Goal: Transaction & Acquisition: Purchase product/service

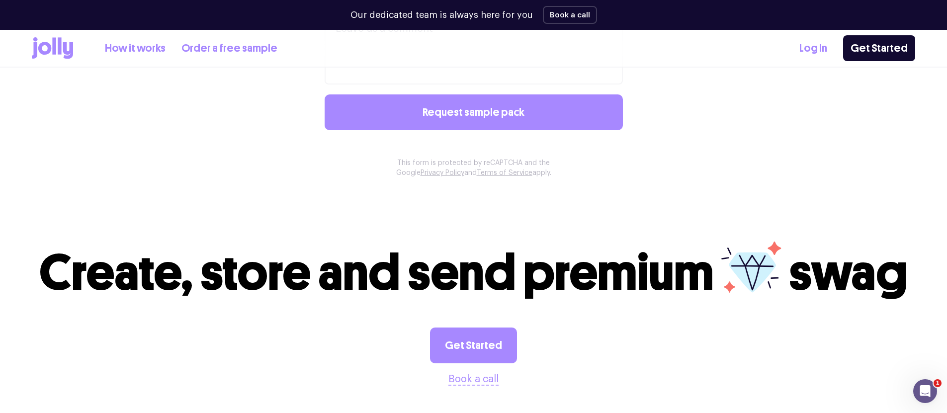
scroll to position [967, 0]
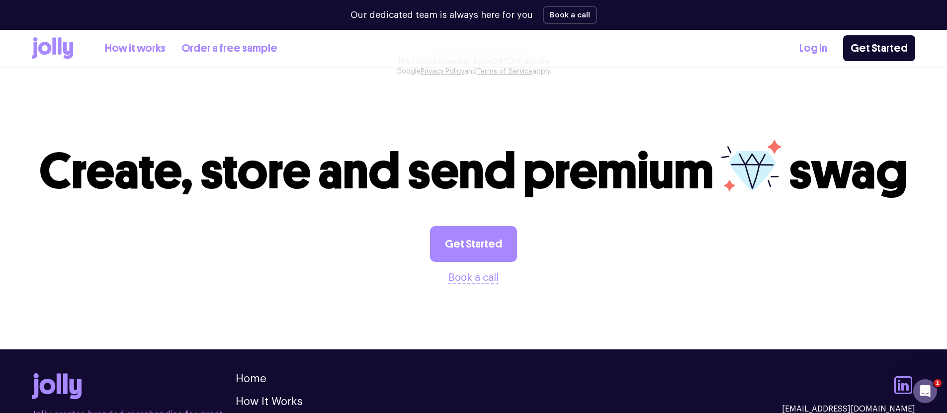
click at [147, 54] on link "How it works" at bounding box center [135, 48] width 61 height 16
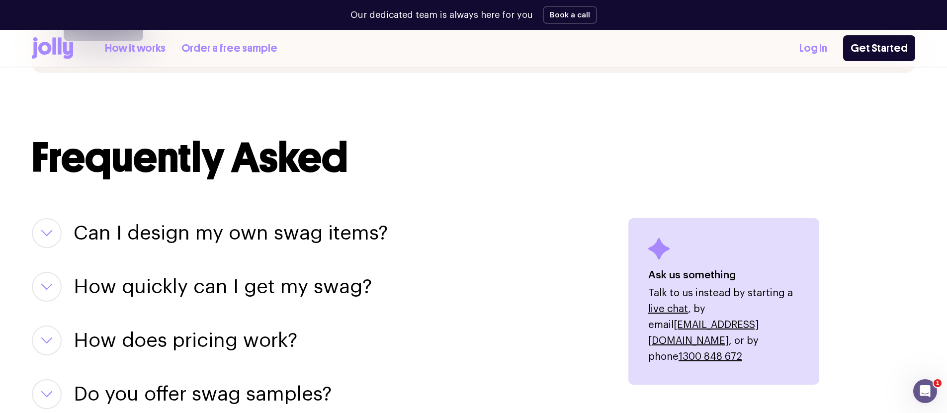
scroll to position [1150, 0]
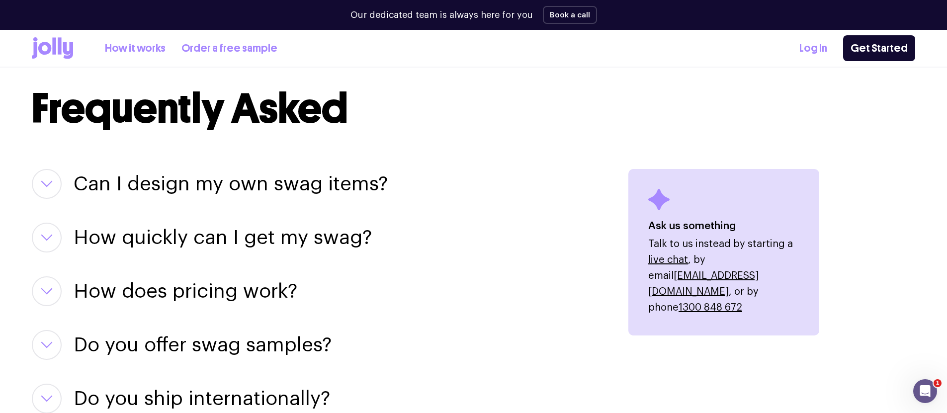
click at [55, 182] on button "button" at bounding box center [47, 184] width 30 height 30
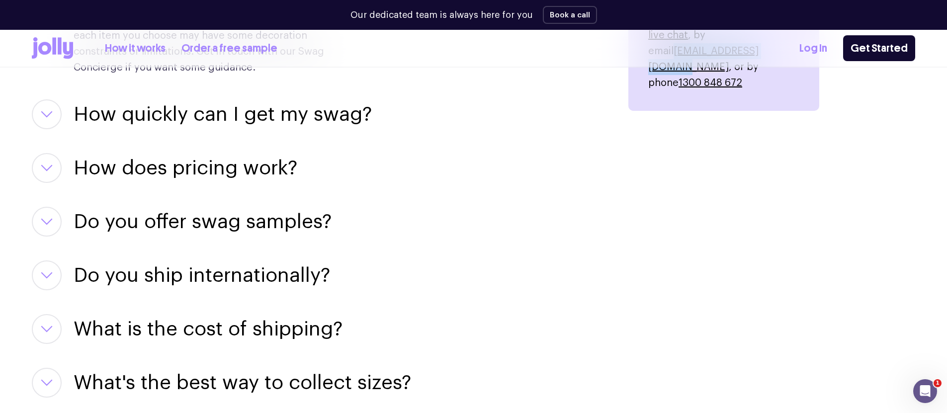
scroll to position [1410, 0]
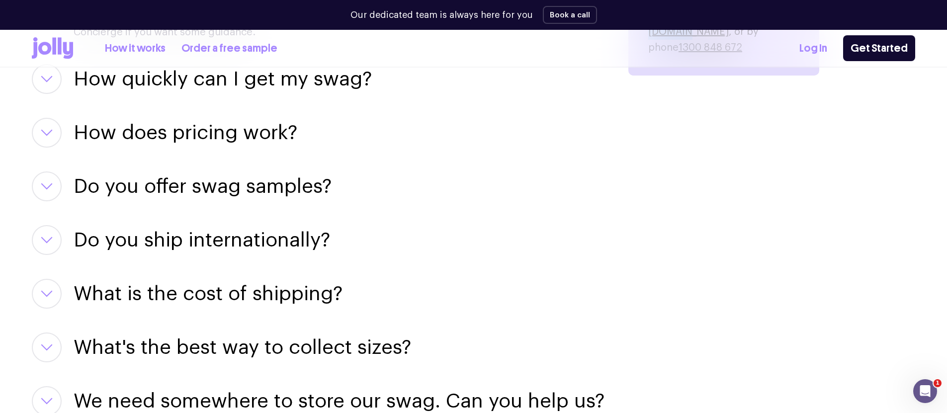
click at [46, 235] on button "button" at bounding box center [47, 240] width 30 height 30
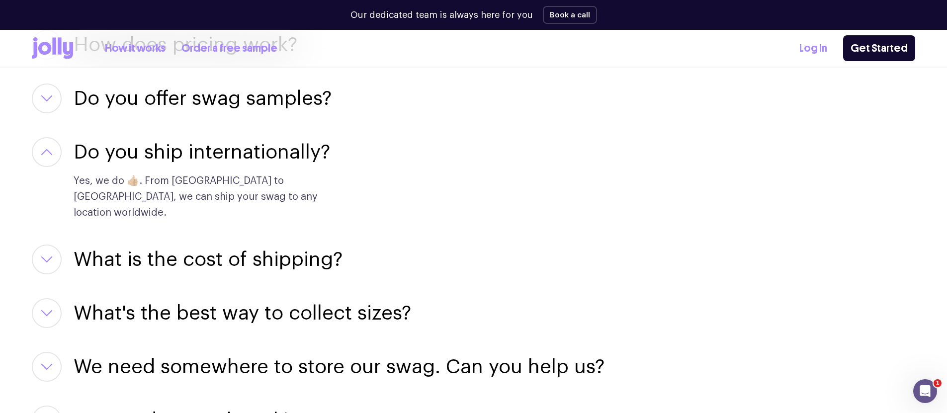
scroll to position [1508, 0]
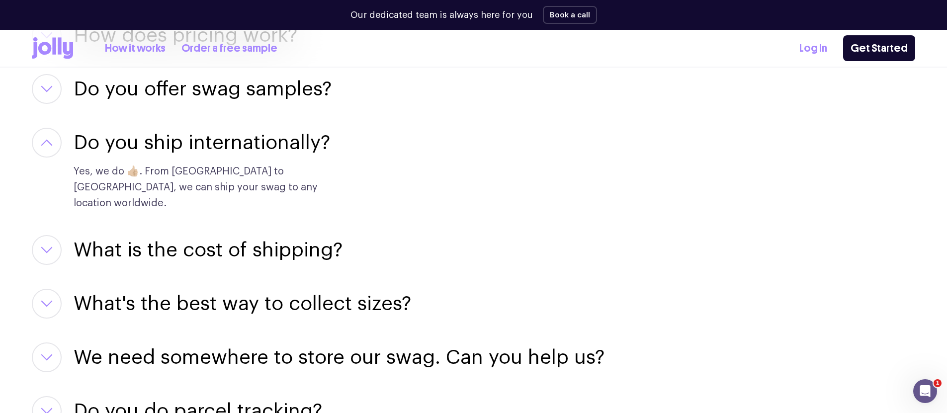
click at [61, 235] on button "button" at bounding box center [47, 250] width 30 height 30
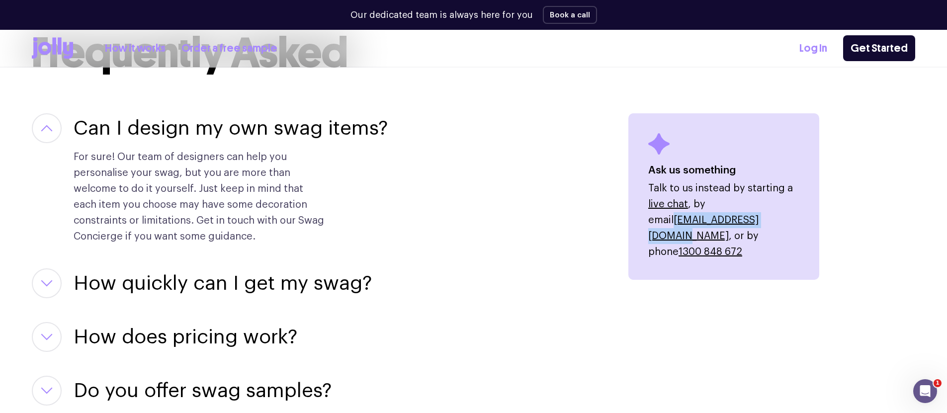
scroll to position [1124, 0]
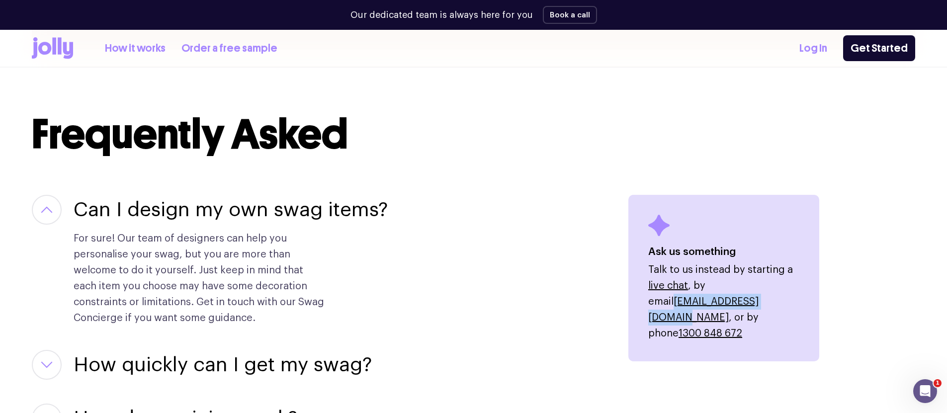
click at [43, 365] on icon "button" at bounding box center [47, 364] width 12 height 7
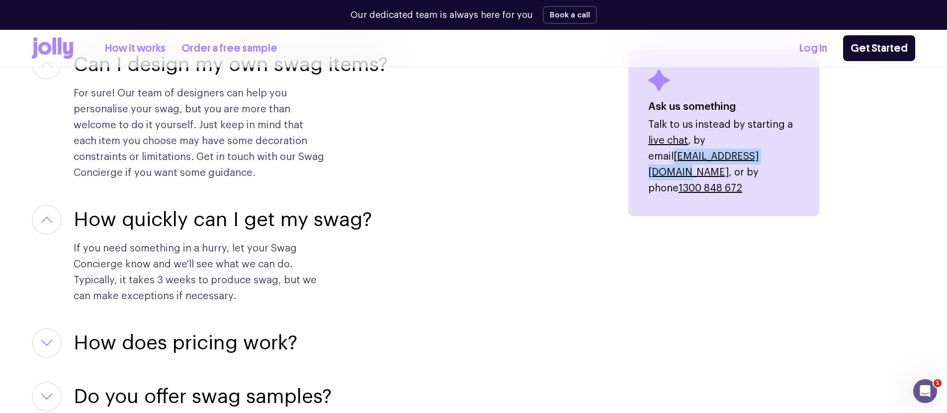
scroll to position [1336, 0]
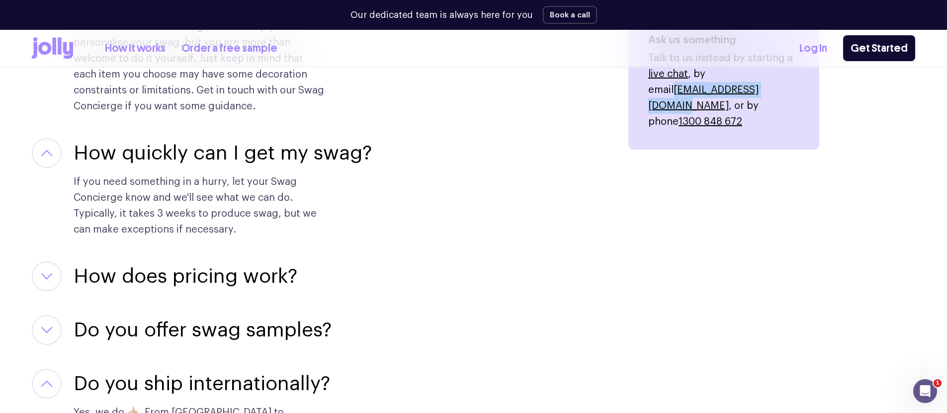
click at [52, 285] on button "button" at bounding box center [47, 276] width 30 height 30
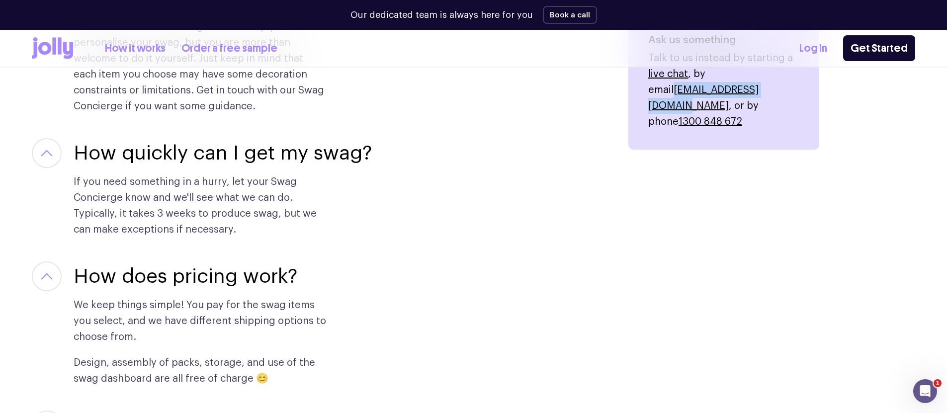
click at [137, 46] on link "How it works" at bounding box center [135, 48] width 61 height 16
click at [826, 53] on link "Log In" at bounding box center [813, 48] width 28 height 16
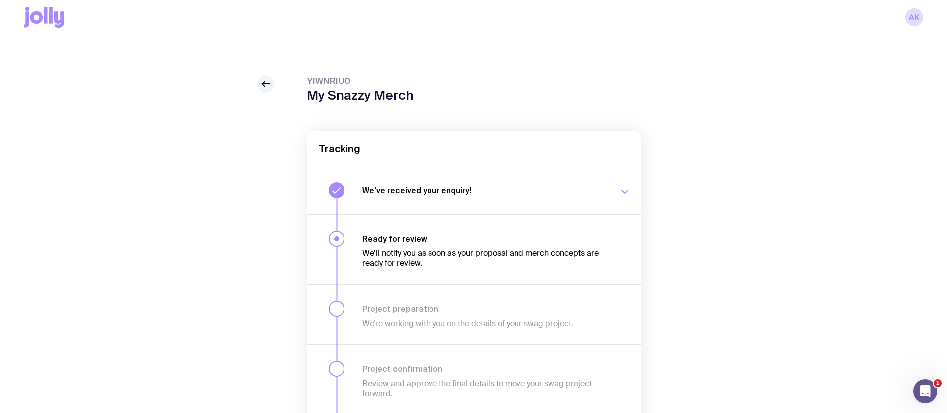
click at [413, 195] on h3 "We’ve received your enquiry!" at bounding box center [484, 190] width 245 height 10
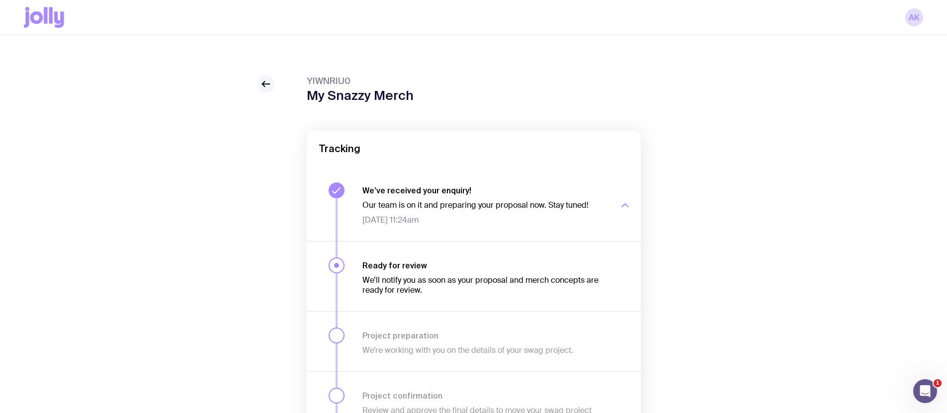
click at [271, 83] on icon at bounding box center [266, 84] width 12 height 12
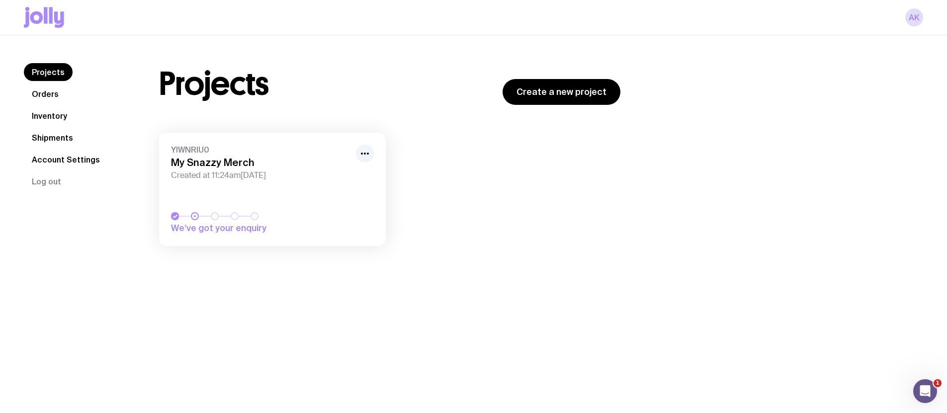
click at [264, 168] on h3 "My Snazzy Merch" at bounding box center [260, 163] width 179 height 12
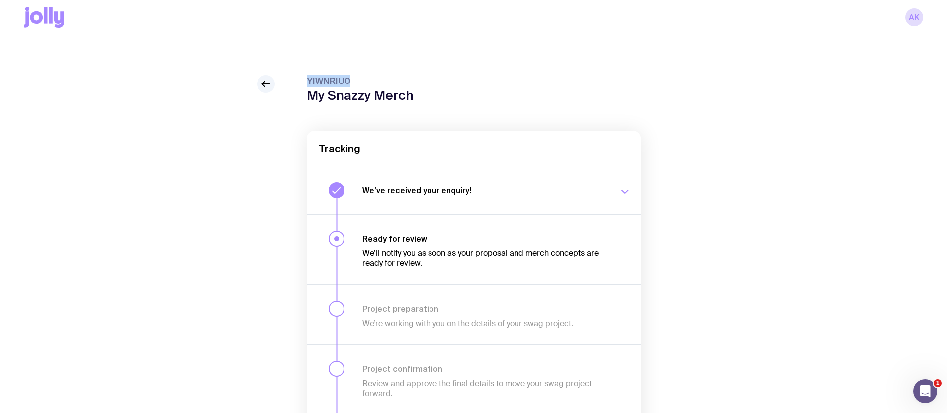
drag, startPoint x: 308, startPoint y: 80, endPoint x: 358, endPoint y: 80, distance: 49.7
click at [358, 80] on span "YIWNRIU0" at bounding box center [360, 81] width 107 height 12
copy span "YIWNRIU0"
click at [257, 83] on link at bounding box center [266, 84] width 18 height 18
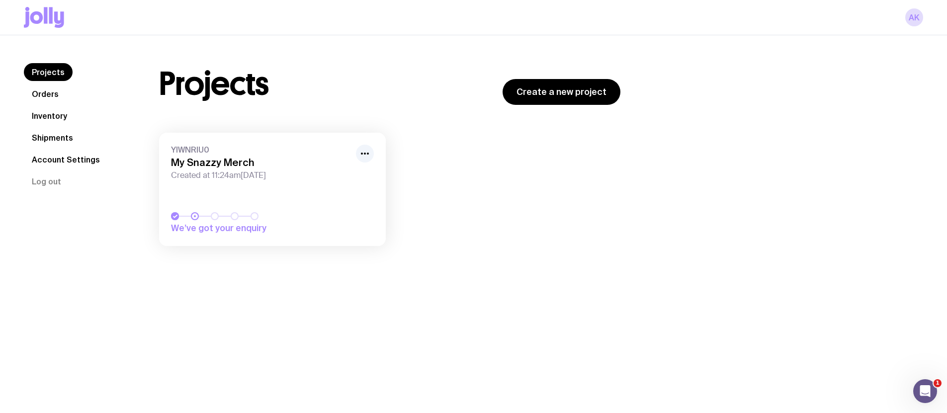
click at [28, 16] on icon at bounding box center [26, 19] width 5 height 16
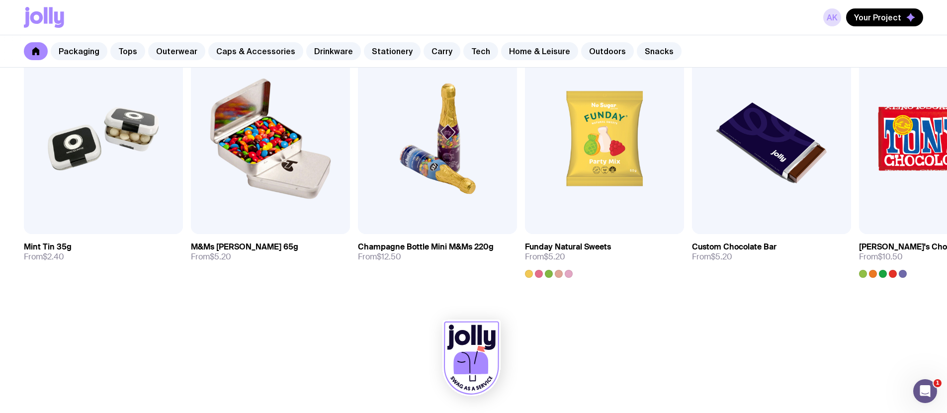
scroll to position [3470, 0]
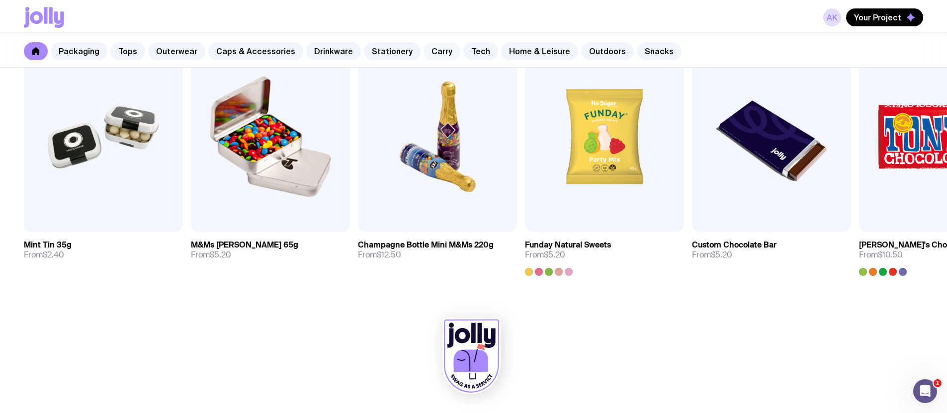
click at [428, 51] on link "Carry" at bounding box center [442, 51] width 37 height 18
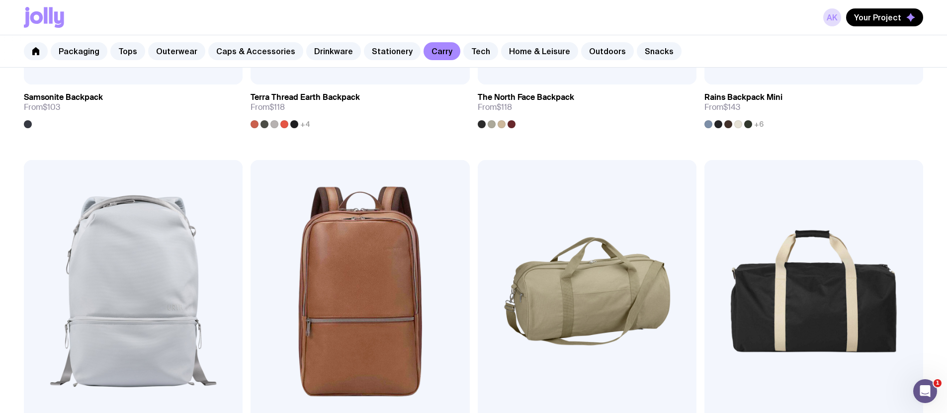
scroll to position [1461, 0]
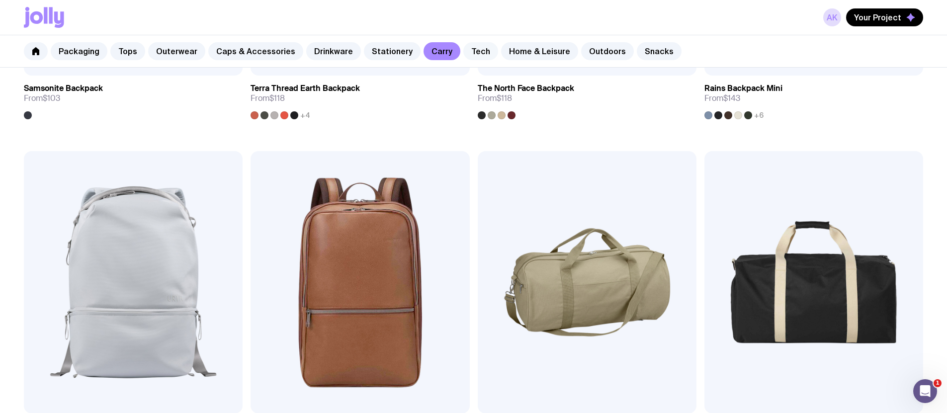
click at [463, 54] on link "Tech" at bounding box center [480, 51] width 35 height 18
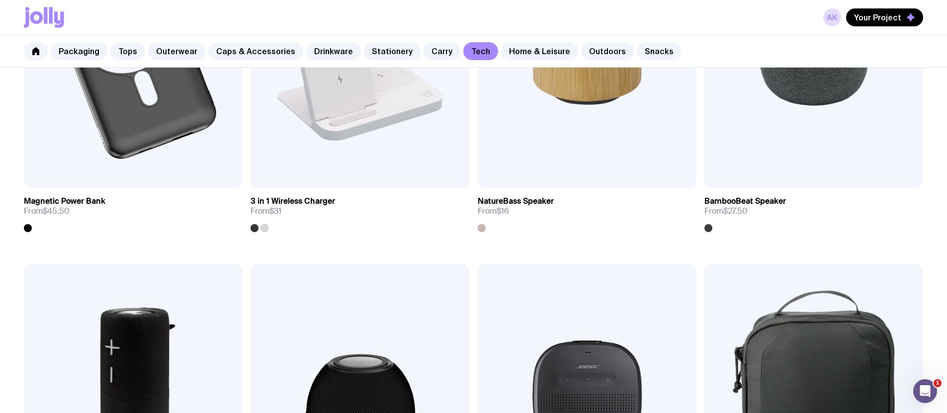
scroll to position [895, 0]
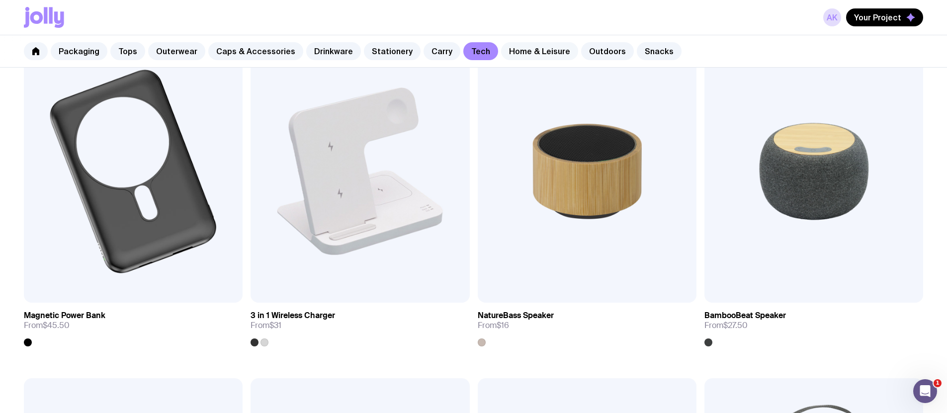
click at [522, 52] on link "Home & Leisure" at bounding box center [539, 51] width 77 height 18
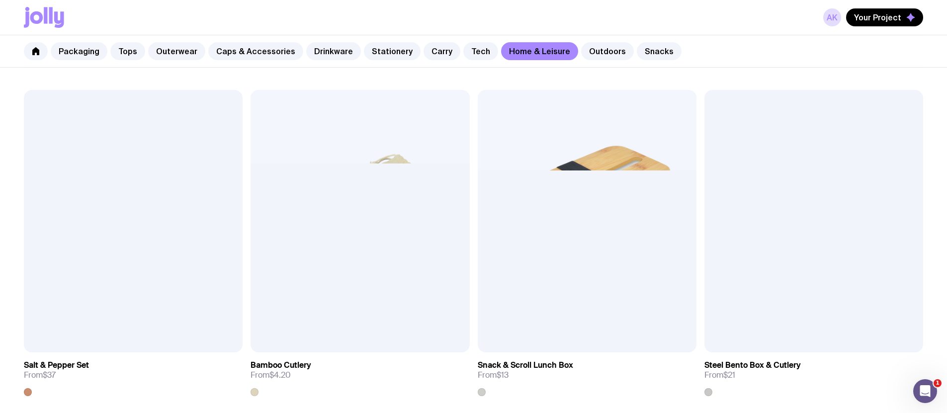
scroll to position [1172, 0]
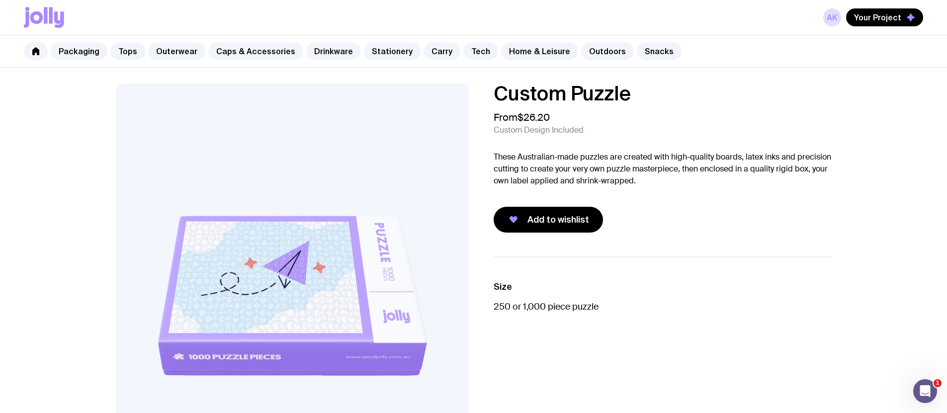
click at [42, 12] on icon at bounding box center [44, 17] width 40 height 21
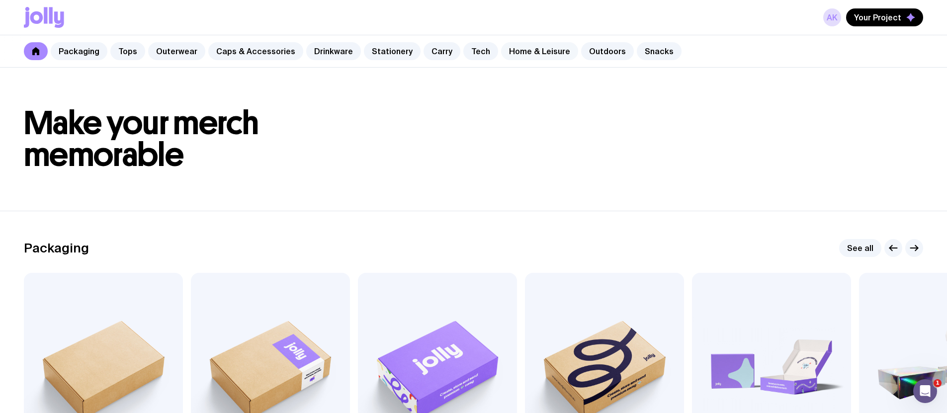
click at [508, 49] on link "Home & Leisure" at bounding box center [539, 51] width 77 height 18
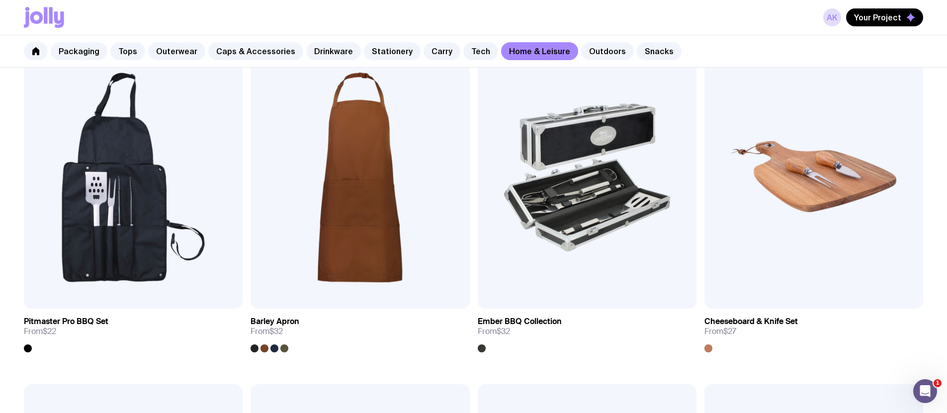
scroll to position [1104, 0]
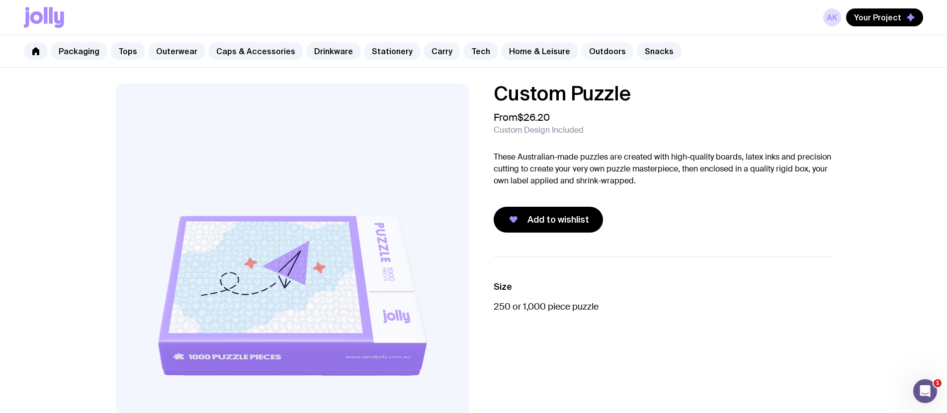
click at [595, 53] on link "Outdoors" at bounding box center [607, 51] width 53 height 18
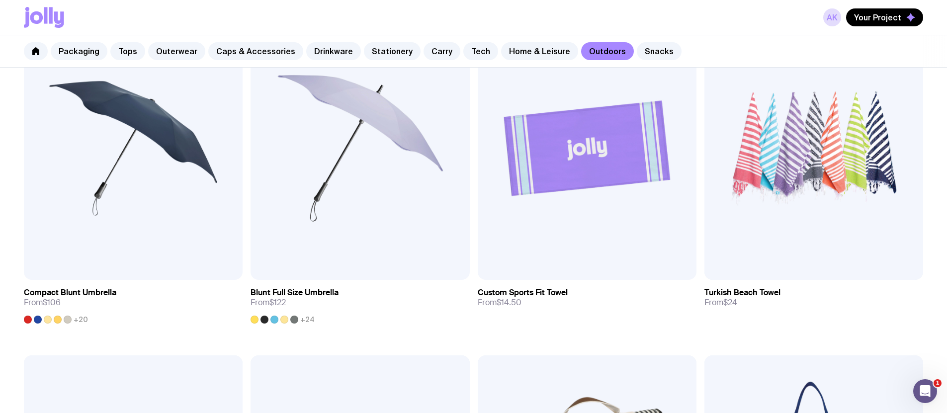
scroll to position [387, 0]
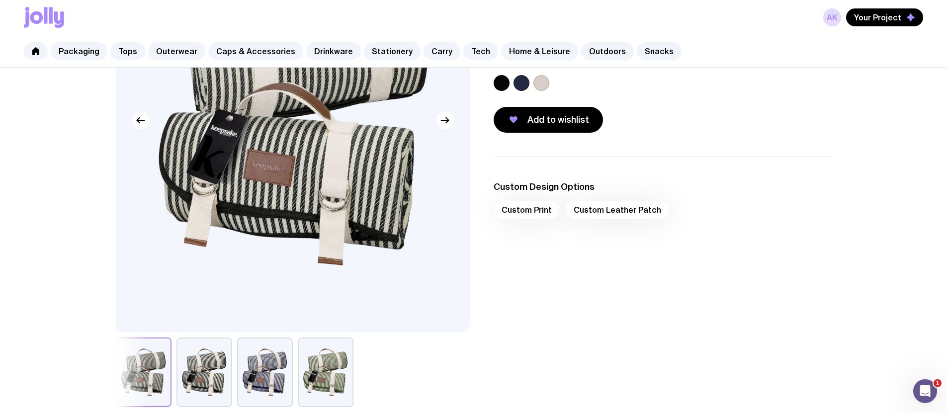
scroll to position [176, 0]
click at [538, 90] on label at bounding box center [541, 83] width 16 height 16
click at [0, 0] on input "radio" at bounding box center [0, 0] width 0 height 0
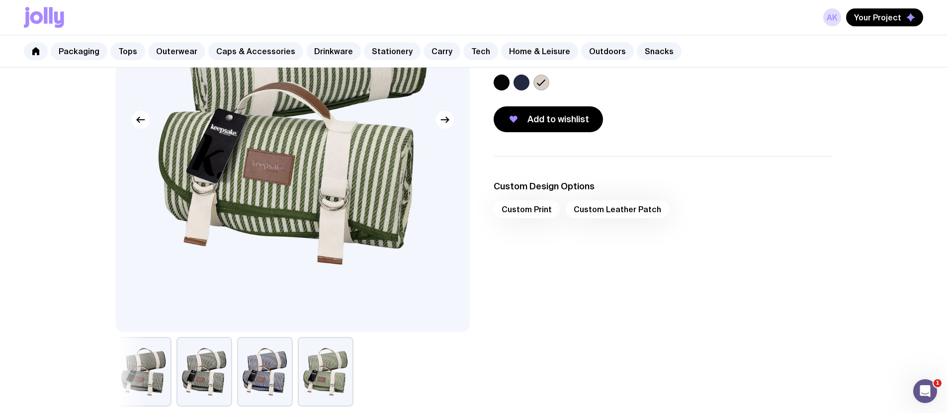
click at [501, 90] on label at bounding box center [502, 83] width 16 height 16
click at [0, 0] on input "radio" at bounding box center [0, 0] width 0 height 0
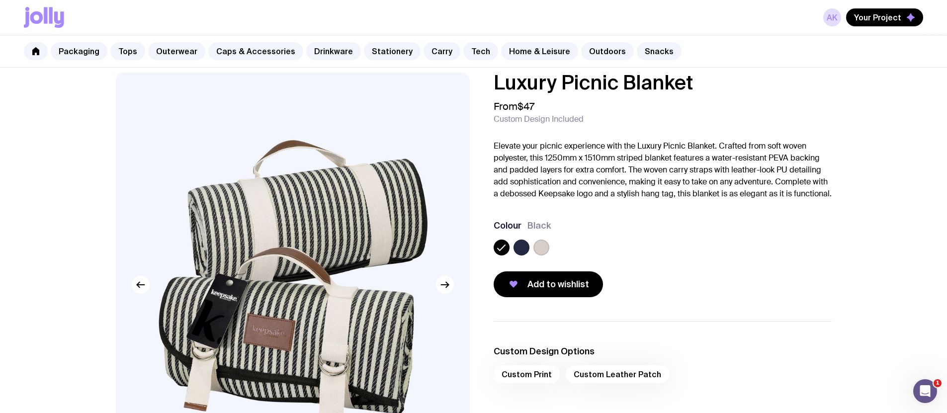
scroll to position [0, 0]
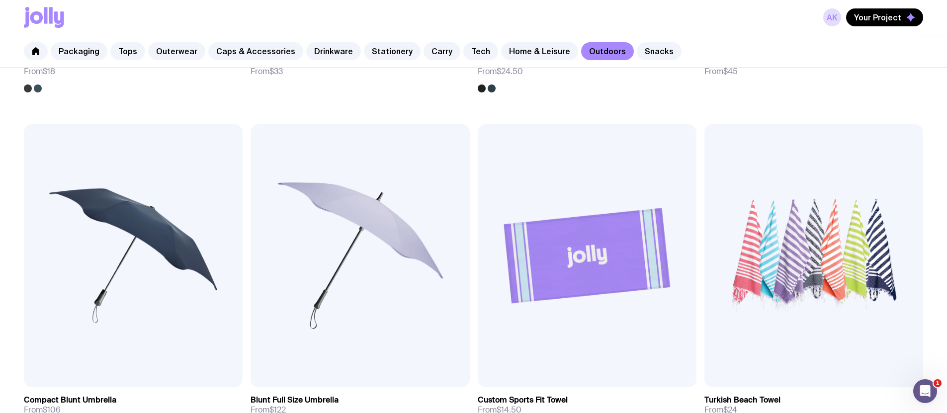
scroll to position [579, 0]
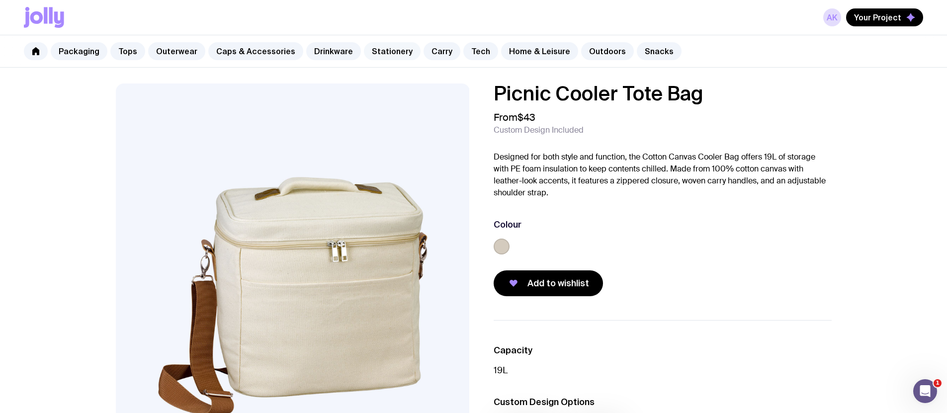
click at [376, 51] on link "Stationery" at bounding box center [392, 51] width 57 height 18
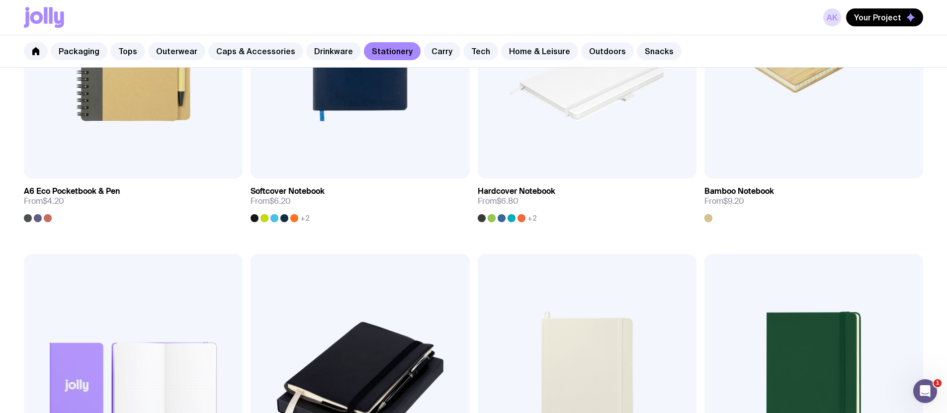
scroll to position [879, 0]
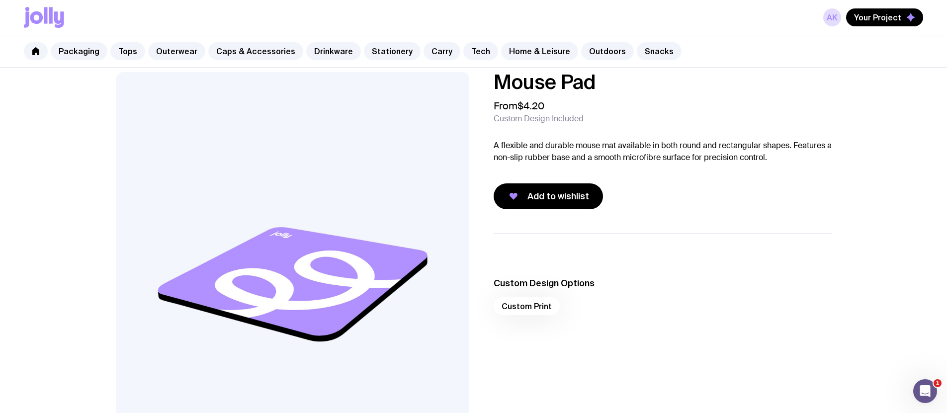
scroll to position [9, 0]
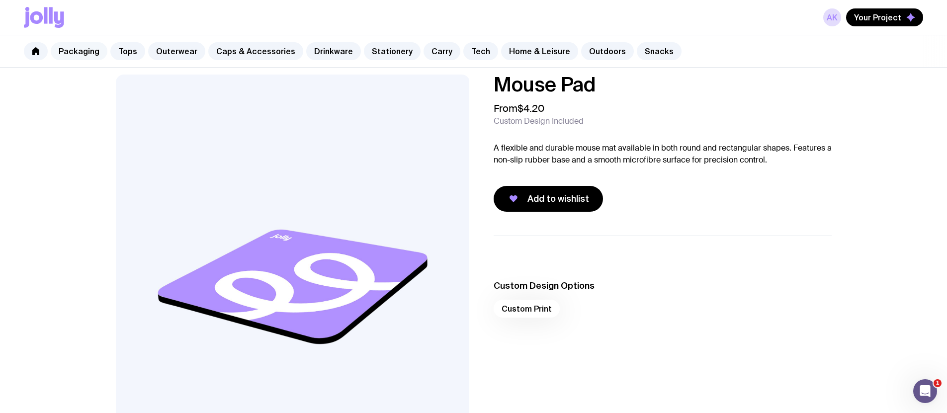
click at [88, 49] on link "Packaging" at bounding box center [79, 51] width 57 height 18
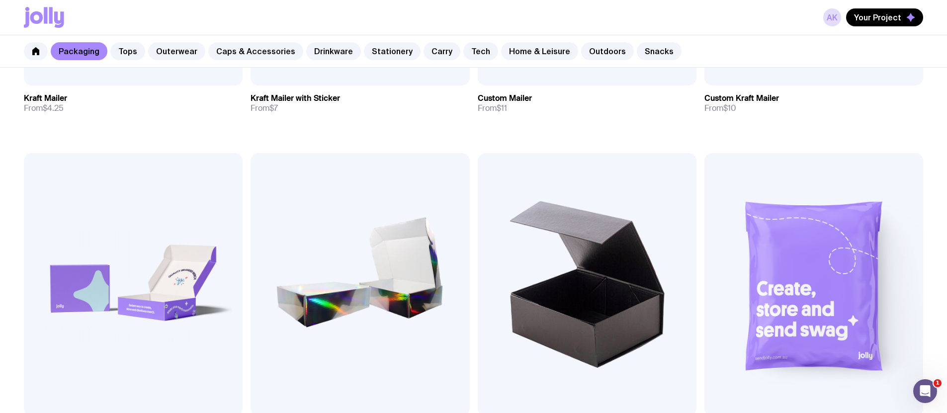
scroll to position [561, 0]
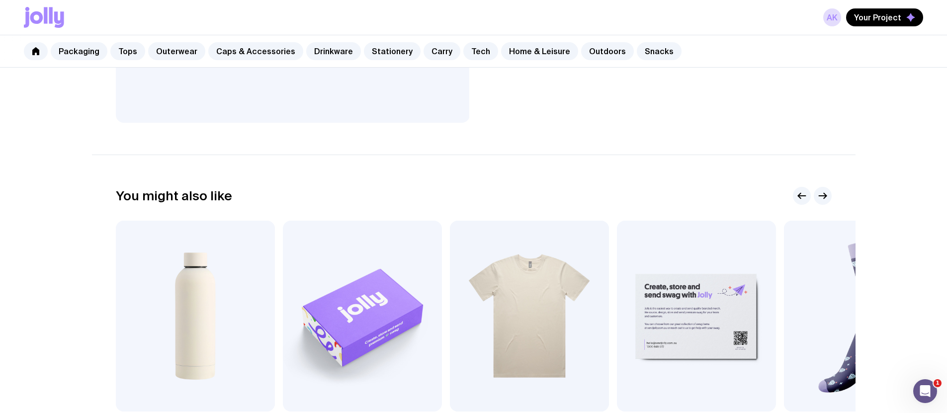
scroll to position [571, 0]
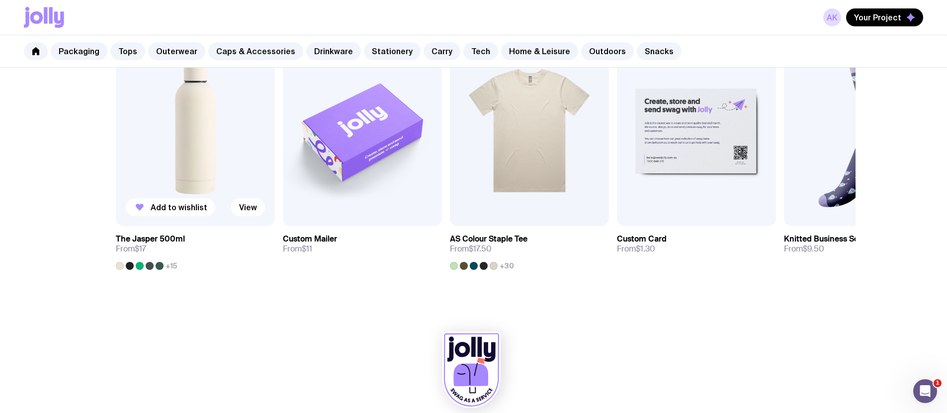
click at [187, 136] on img at bounding box center [195, 130] width 159 height 191
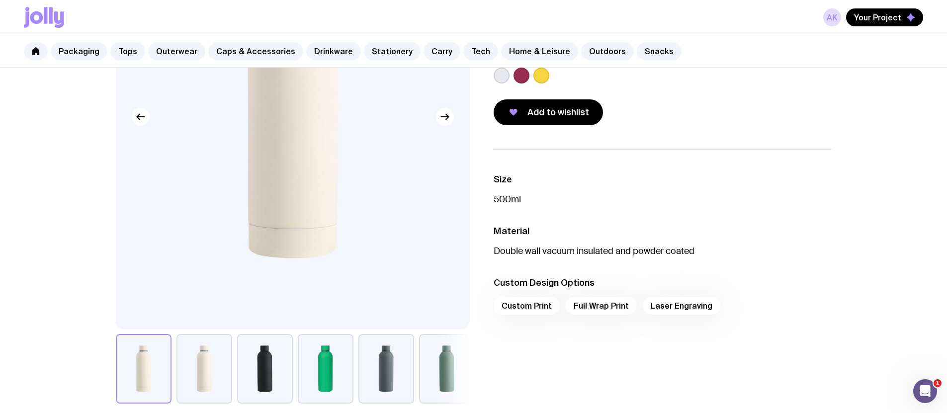
scroll to position [186, 0]
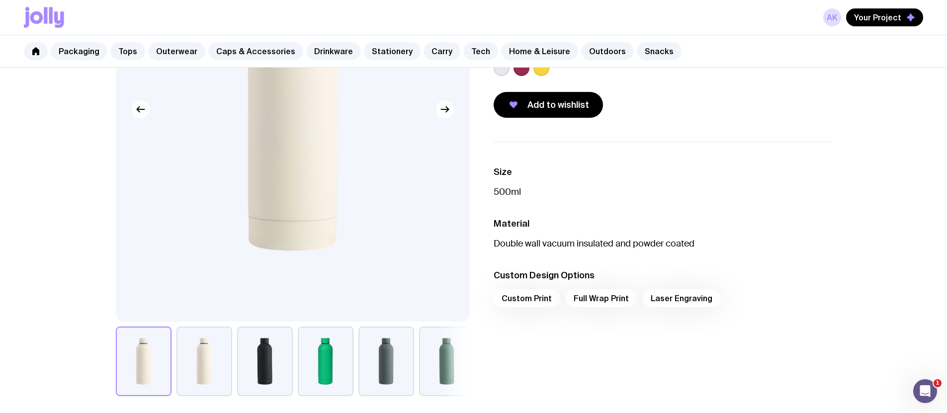
click at [197, 374] on button "button" at bounding box center [204, 362] width 56 height 70
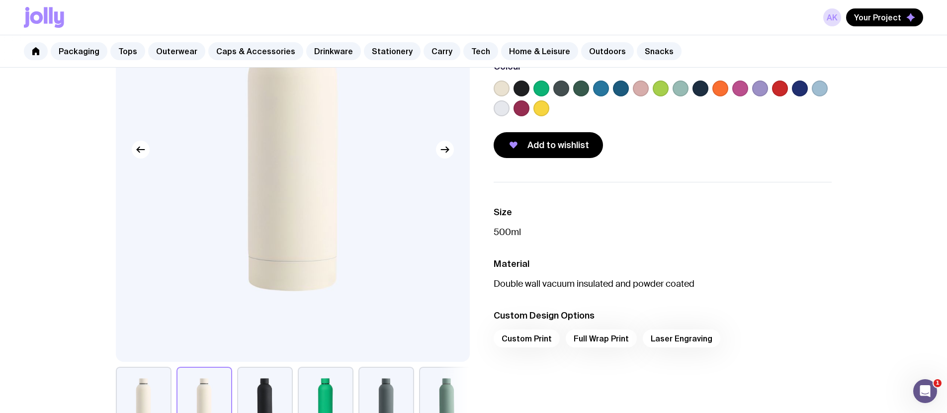
scroll to position [236, 0]
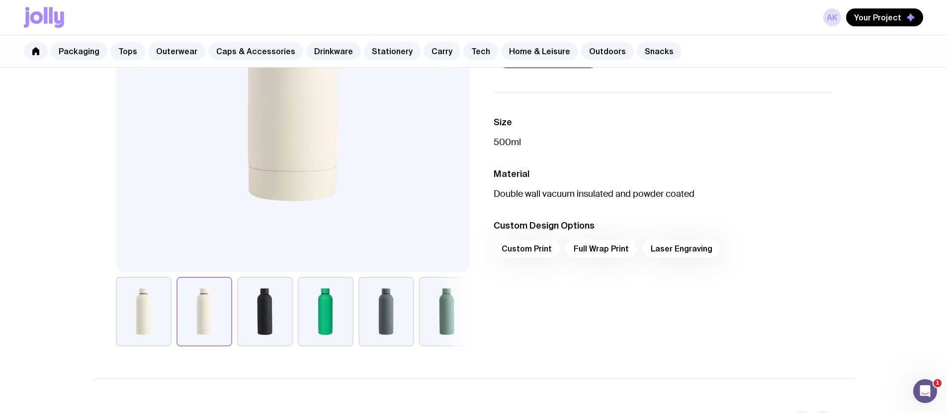
click at [152, 320] on button "button" at bounding box center [144, 312] width 56 height 70
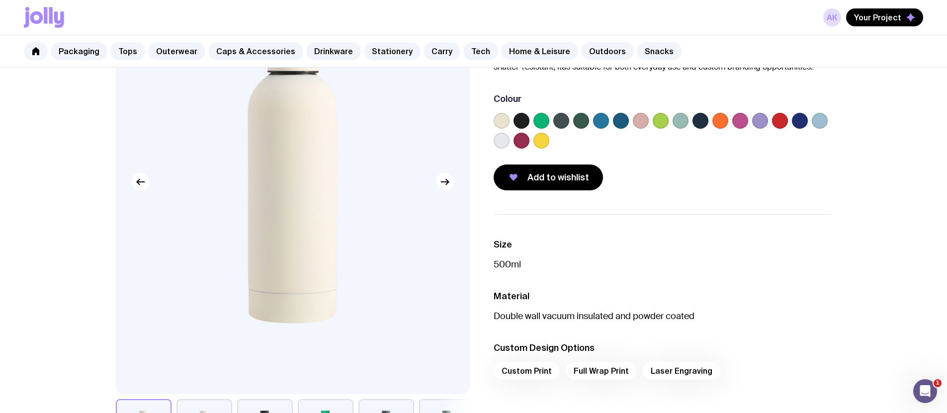
scroll to position [0, 0]
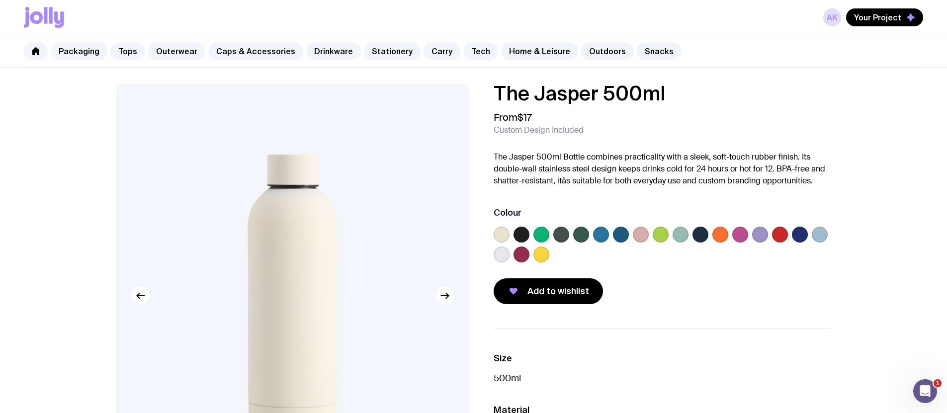
click at [759, 232] on label at bounding box center [760, 235] width 16 height 16
click at [0, 0] on input "radio" at bounding box center [0, 0] width 0 height 0
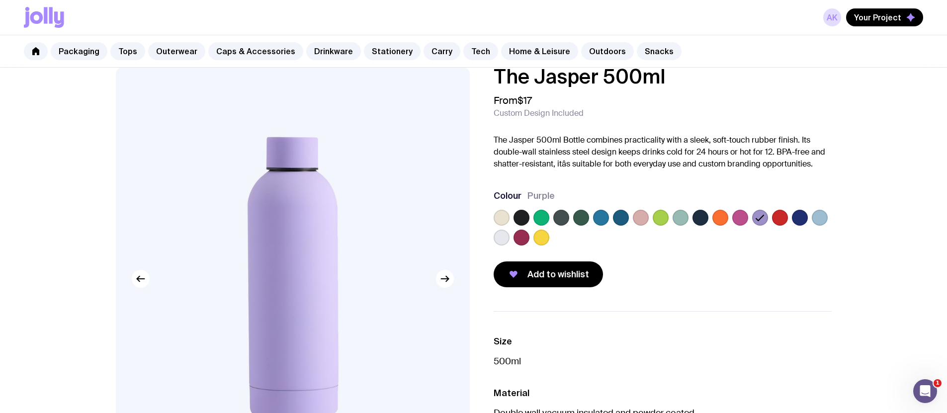
scroll to position [19, 0]
